Goal: Information Seeking & Learning: Learn about a topic

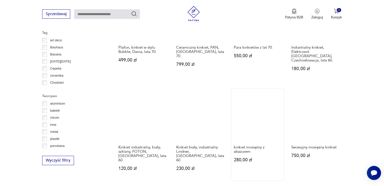
scroll to position [437, 0]
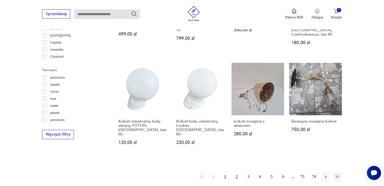
click at [238, 173] on button "2" at bounding box center [236, 177] width 9 height 9
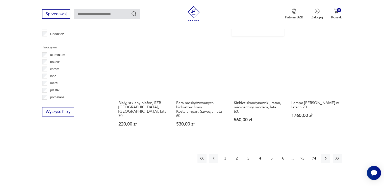
scroll to position [473, 0]
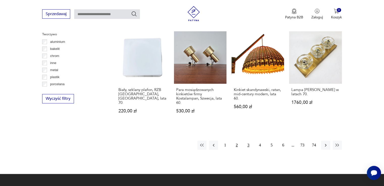
click at [247, 147] on button "3" at bounding box center [248, 145] width 9 height 9
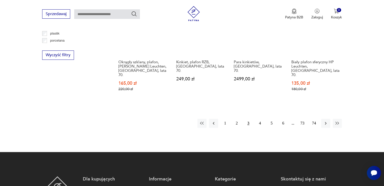
scroll to position [523, 0]
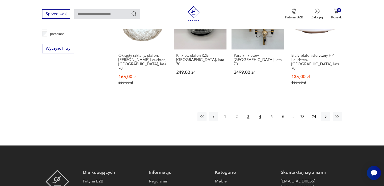
click at [261, 112] on button "4" at bounding box center [260, 116] width 9 height 9
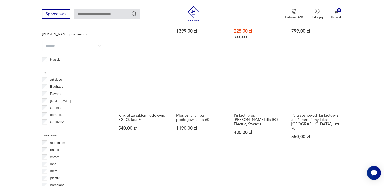
scroll to position [472, 0]
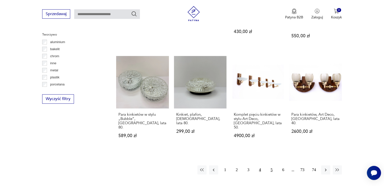
click at [274, 166] on button "5" at bounding box center [271, 170] width 9 height 9
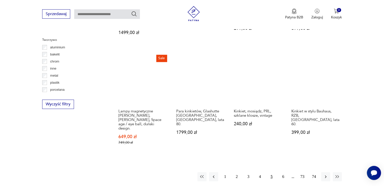
scroll to position [473, 0]
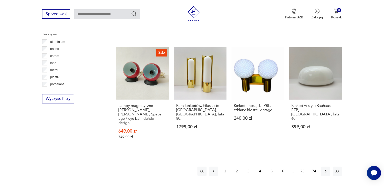
click at [281, 167] on button "6" at bounding box center [283, 171] width 9 height 9
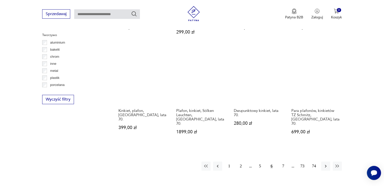
scroll to position [472, 0]
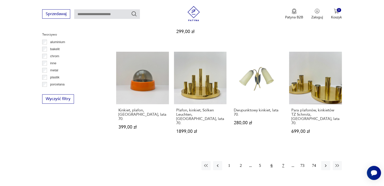
click at [283, 161] on button "7" at bounding box center [283, 165] width 9 height 9
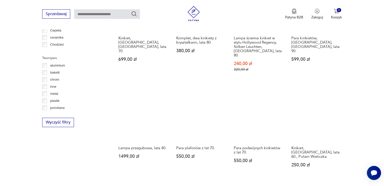
scroll to position [473, 0]
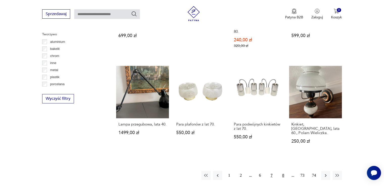
click at [283, 171] on button "8" at bounding box center [283, 175] width 9 height 9
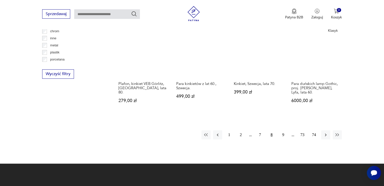
scroll to position [498, 0]
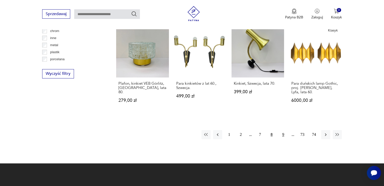
click at [283, 130] on button "9" at bounding box center [283, 134] width 9 height 9
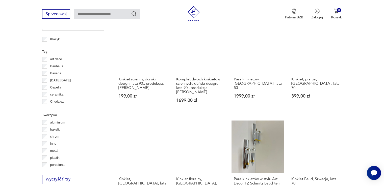
scroll to position [473, 0]
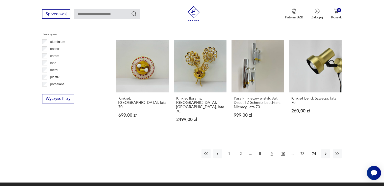
click at [285, 150] on button "10" at bounding box center [283, 154] width 9 height 9
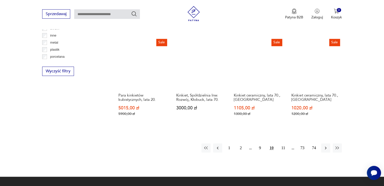
scroll to position [523, 0]
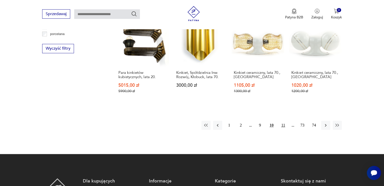
click at [284, 121] on button "11" at bounding box center [283, 125] width 9 height 9
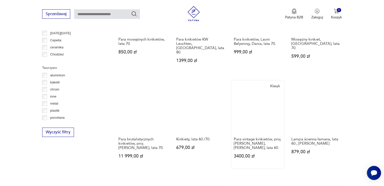
scroll to position [472, 0]
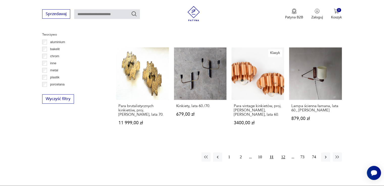
click at [282, 153] on button "12" at bounding box center [283, 157] width 9 height 9
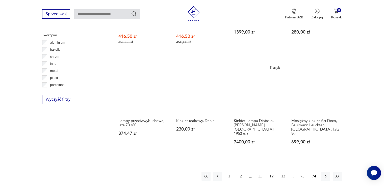
scroll to position [473, 0]
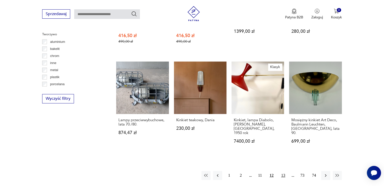
click at [284, 171] on button "13" at bounding box center [283, 175] width 9 height 9
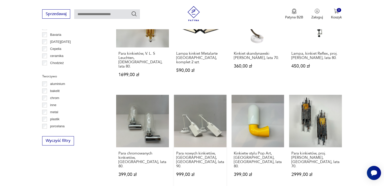
scroll to position [447, 0]
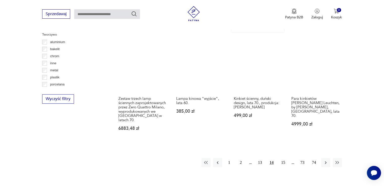
scroll to position [473, 0]
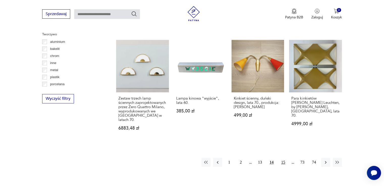
click at [283, 158] on button "15" at bounding box center [283, 162] width 9 height 9
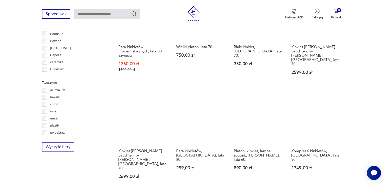
scroll to position [447, 0]
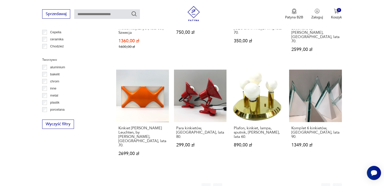
click at [282, 184] on button "16" at bounding box center [283, 188] width 9 height 9
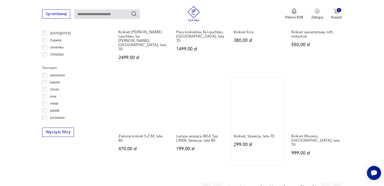
scroll to position [447, 0]
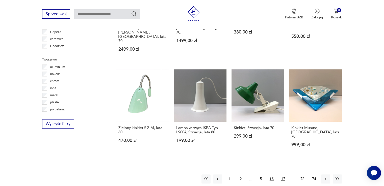
click at [284, 175] on button "17" at bounding box center [283, 179] width 9 height 9
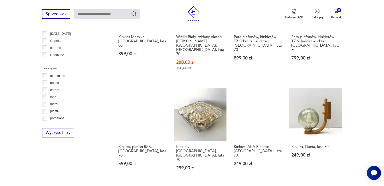
scroll to position [447, 0]
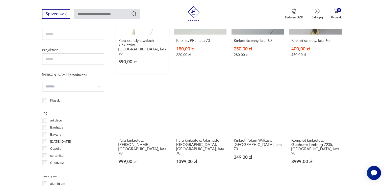
scroll to position [321, 0]
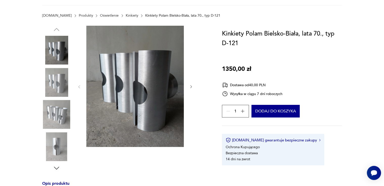
scroll to position [76, 0]
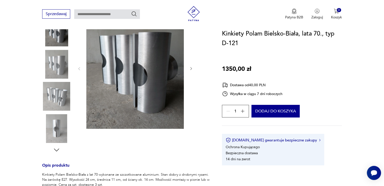
click at [191, 69] on icon "button" at bounding box center [191, 69] width 4 height 4
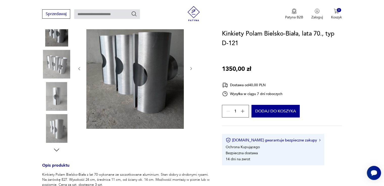
click at [191, 69] on icon "button" at bounding box center [191, 69] width 4 height 4
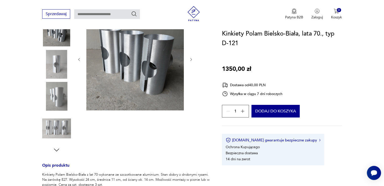
click at [192, 59] on icon "button" at bounding box center [192, 59] width 2 height 3
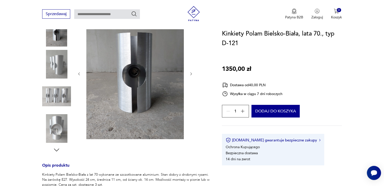
click at [192, 73] on icon "button" at bounding box center [191, 74] width 4 height 4
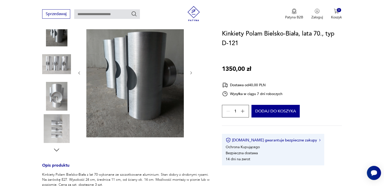
click at [192, 71] on icon "button" at bounding box center [191, 73] width 4 height 4
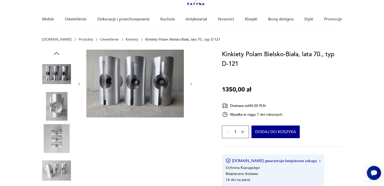
scroll to position [25, 0]
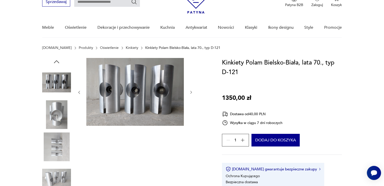
click at [57, 83] on img at bounding box center [56, 82] width 29 height 29
click at [61, 115] on img at bounding box center [56, 115] width 29 height 29
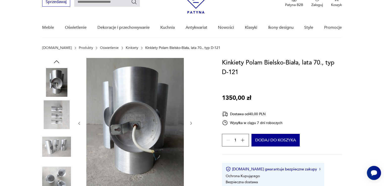
click at [56, 114] on img at bounding box center [56, 115] width 29 height 29
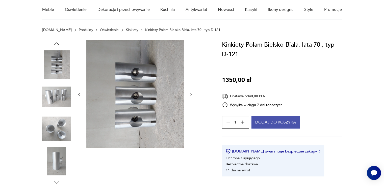
scroll to position [0, 0]
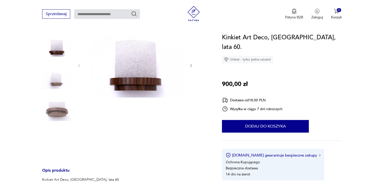
click at [56, 107] on img at bounding box center [56, 111] width 29 height 29
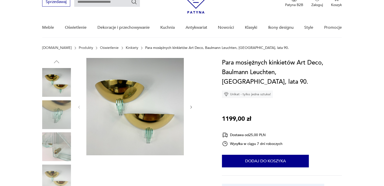
click at [192, 108] on icon "button" at bounding box center [191, 107] width 4 height 4
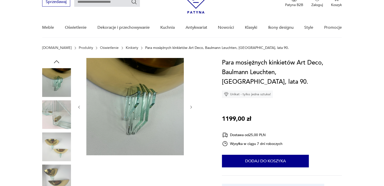
click at [192, 108] on icon "button" at bounding box center [191, 107] width 4 height 4
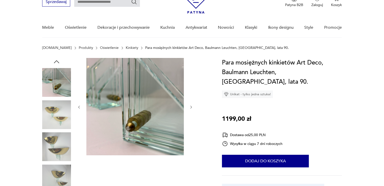
click at [192, 108] on icon "button" at bounding box center [191, 107] width 4 height 4
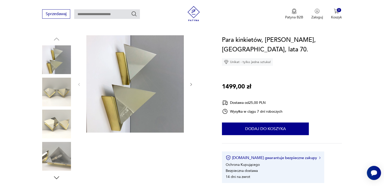
scroll to position [51, 0]
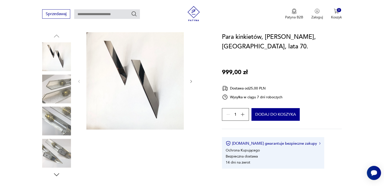
scroll to position [51, 0]
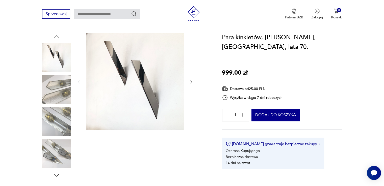
click at [193, 80] on icon "button" at bounding box center [191, 82] width 4 height 4
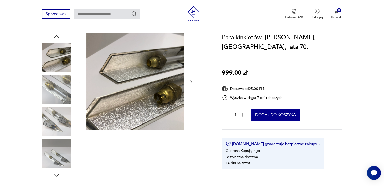
click at [193, 80] on icon "button" at bounding box center [191, 82] width 4 height 4
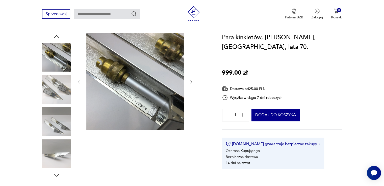
click at [193, 81] on icon "button" at bounding box center [191, 82] width 4 height 4
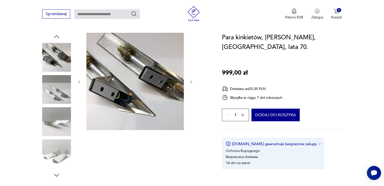
click at [193, 81] on icon "button" at bounding box center [191, 82] width 4 height 4
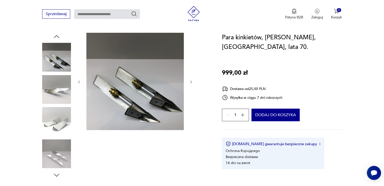
click at [193, 81] on icon "button" at bounding box center [191, 82] width 4 height 4
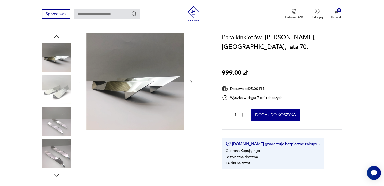
click at [193, 81] on icon "button" at bounding box center [191, 82] width 4 height 4
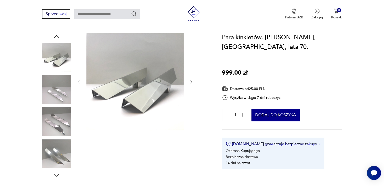
click at [193, 81] on icon "button" at bounding box center [191, 82] width 4 height 4
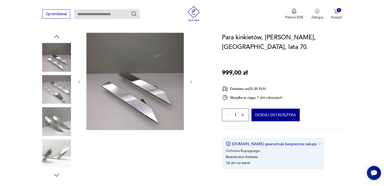
click at [193, 81] on icon "button" at bounding box center [191, 82] width 4 height 4
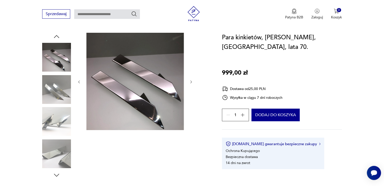
click at [193, 81] on icon "button" at bounding box center [191, 82] width 4 height 4
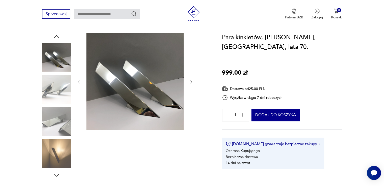
click at [193, 81] on icon "button" at bounding box center [191, 82] width 4 height 4
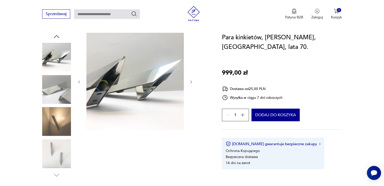
click at [193, 81] on icon "button" at bounding box center [191, 82] width 4 height 4
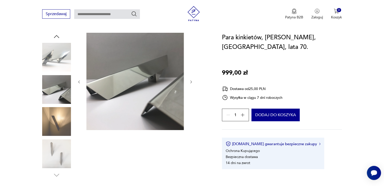
click at [193, 81] on icon "button" at bounding box center [191, 82] width 4 height 4
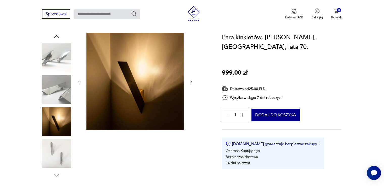
click at [193, 81] on icon "button" at bounding box center [191, 82] width 4 height 4
